Goal: Information Seeking & Learning: Learn about a topic

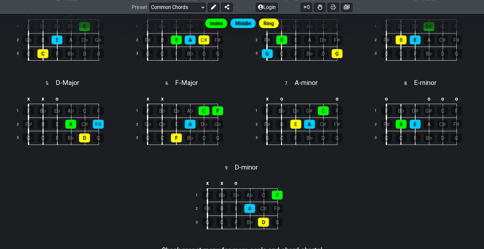
scroll to position [241, 0]
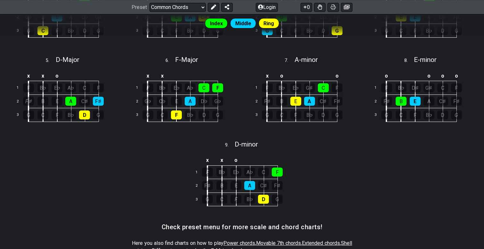
click at [107, 35] on div "Latest Charts Chart Gallery The Internet Guitar fretboard tool - view and edit …" at bounding box center [242, 56] width 484 height 595
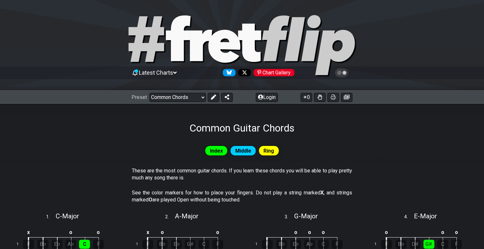
scroll to position [0, 0]
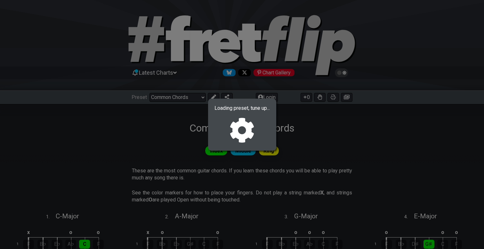
select select "/power-chords"
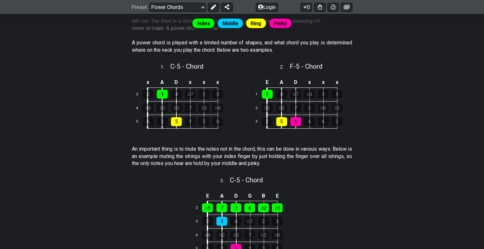
scroll to position [33, 0]
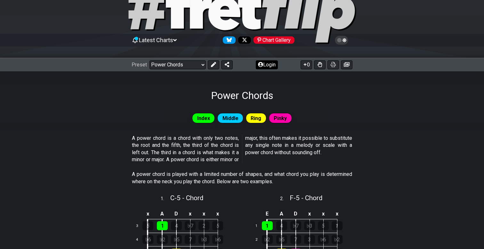
click at [264, 67] on button "Login" at bounding box center [267, 64] width 22 height 9
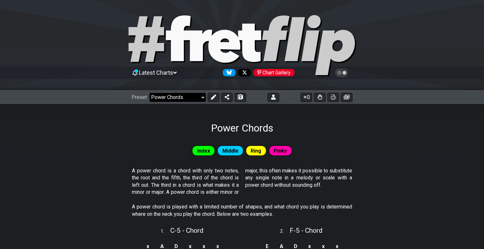
select select "/minor-pentatonic"
select select "C"
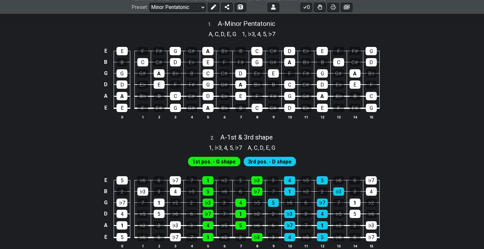
scroll to position [169, 0]
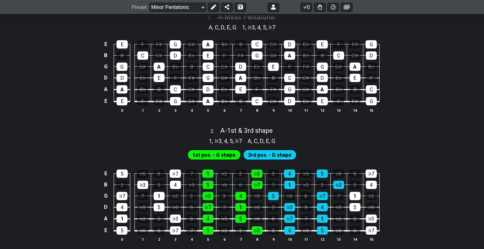
click at [284, 107] on th "10" at bounding box center [289, 110] width 16 height 7
click at [288, 102] on div "D" at bounding box center [289, 101] width 11 height 8
click at [289, 103] on div "D" at bounding box center [289, 101] width 11 height 8
